Goal: Information Seeking & Learning: Learn about a topic

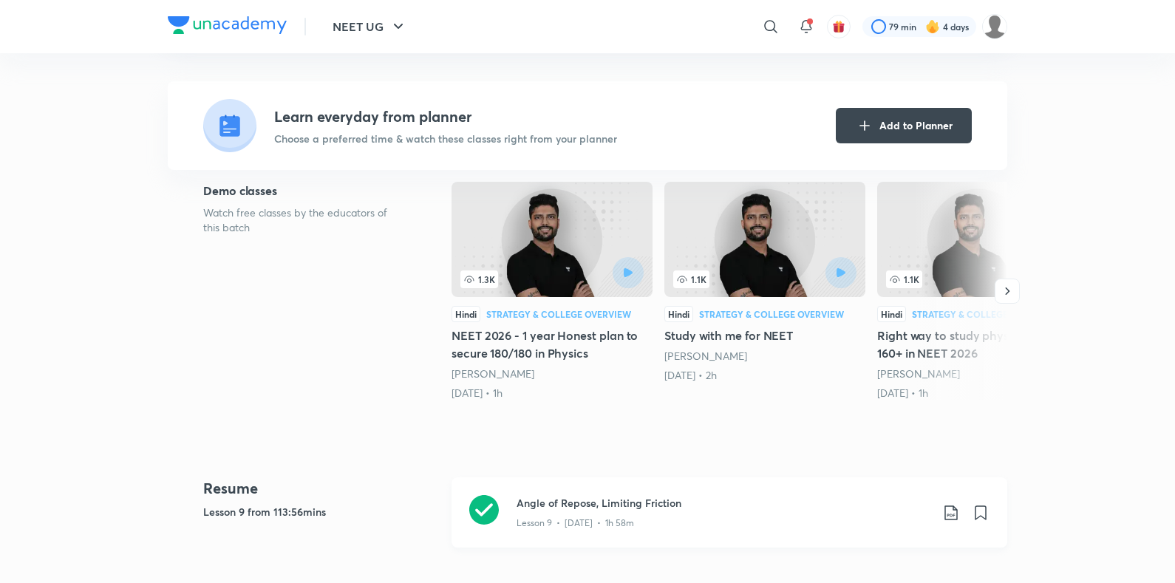
click at [520, 516] on p "Lesson 9 • [DATE] • 1h 58m" at bounding box center [574, 522] width 117 height 13
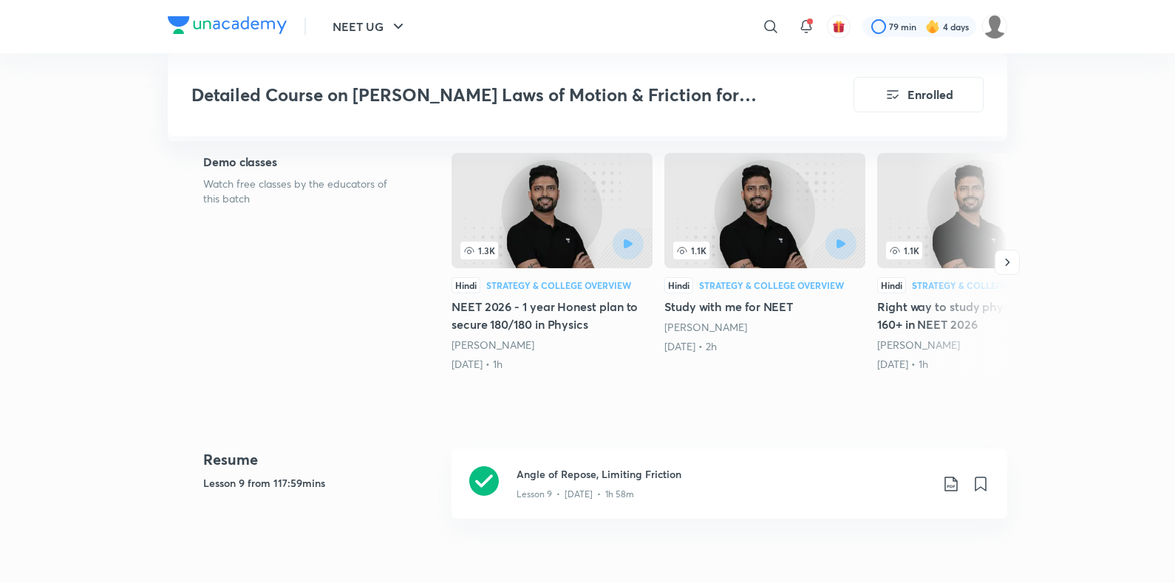
scroll to position [460, 0]
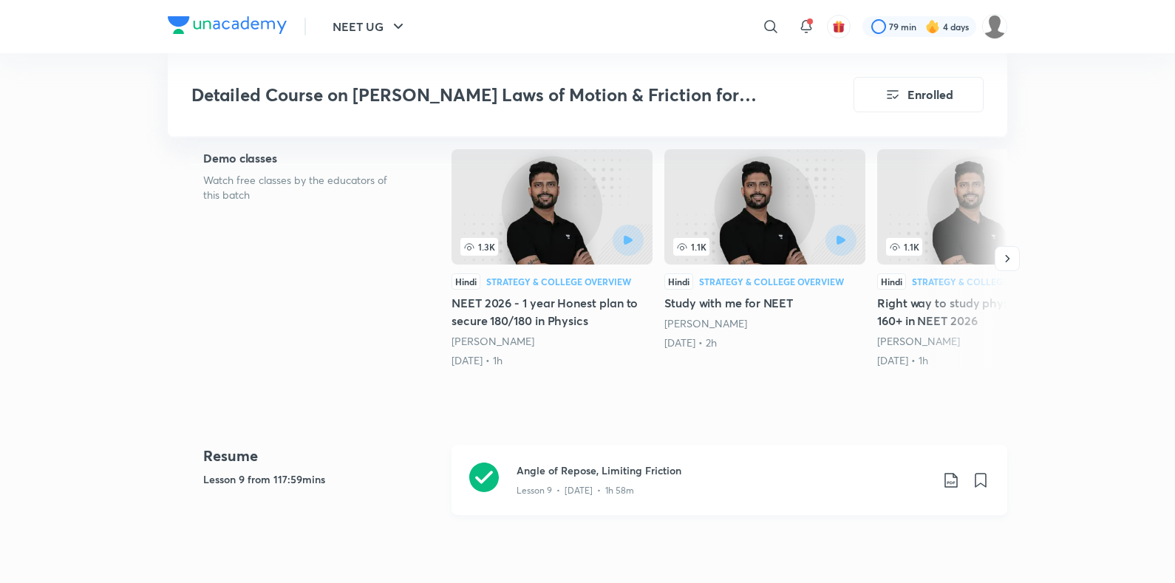
click at [508, 452] on div "Angle of Repose, Limiting Friction Lesson 9 • [DATE] • 1h 58m" at bounding box center [729, 480] width 556 height 70
